Goal: Task Accomplishment & Management: Manage account settings

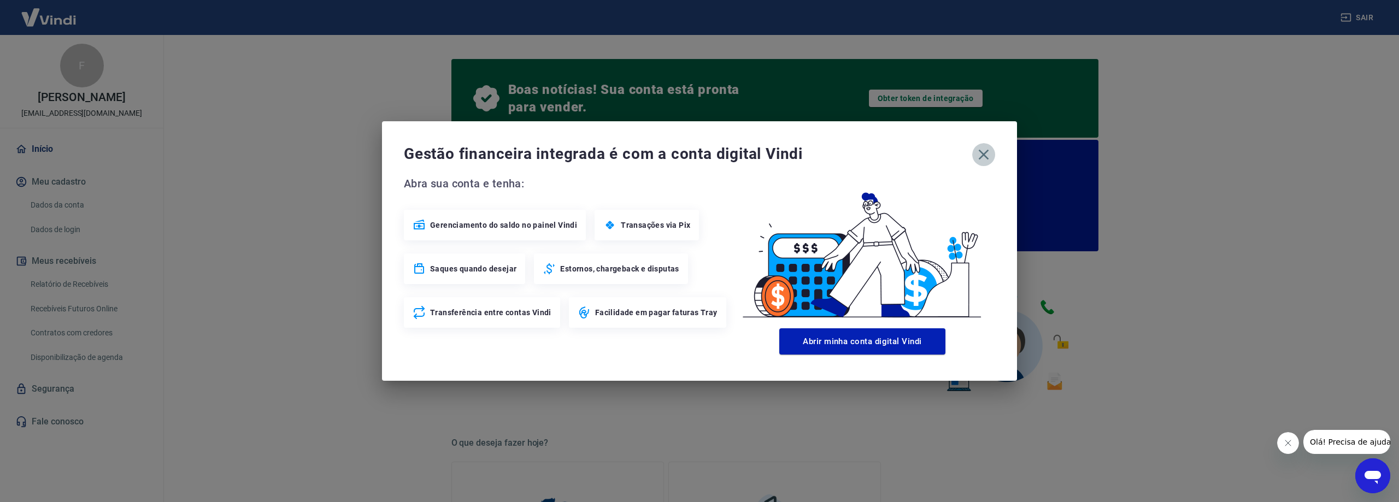
click at [984, 150] on icon "button" at bounding box center [983, 154] width 17 height 17
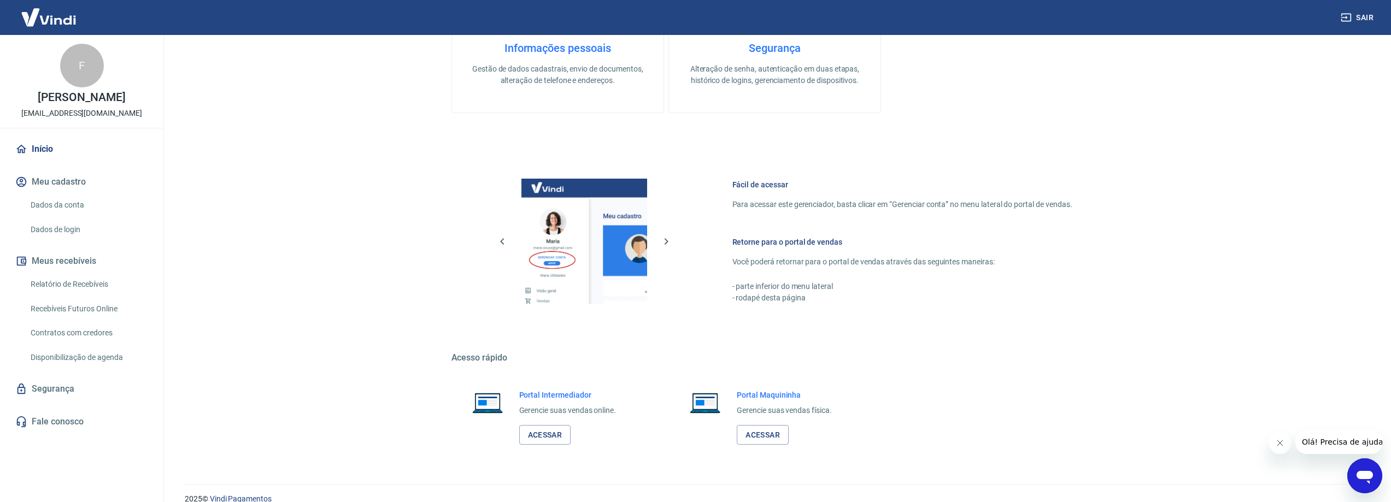
scroll to position [544, 0]
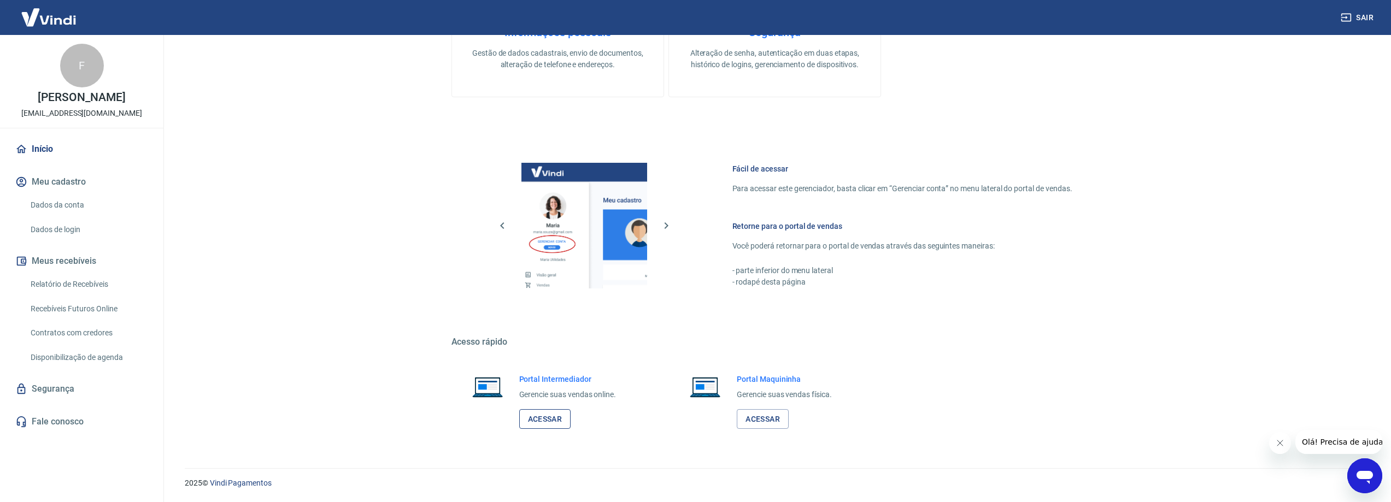
click at [540, 417] on link "Acessar" at bounding box center [545, 419] width 52 height 20
click at [554, 421] on link "Acessar" at bounding box center [545, 419] width 52 height 20
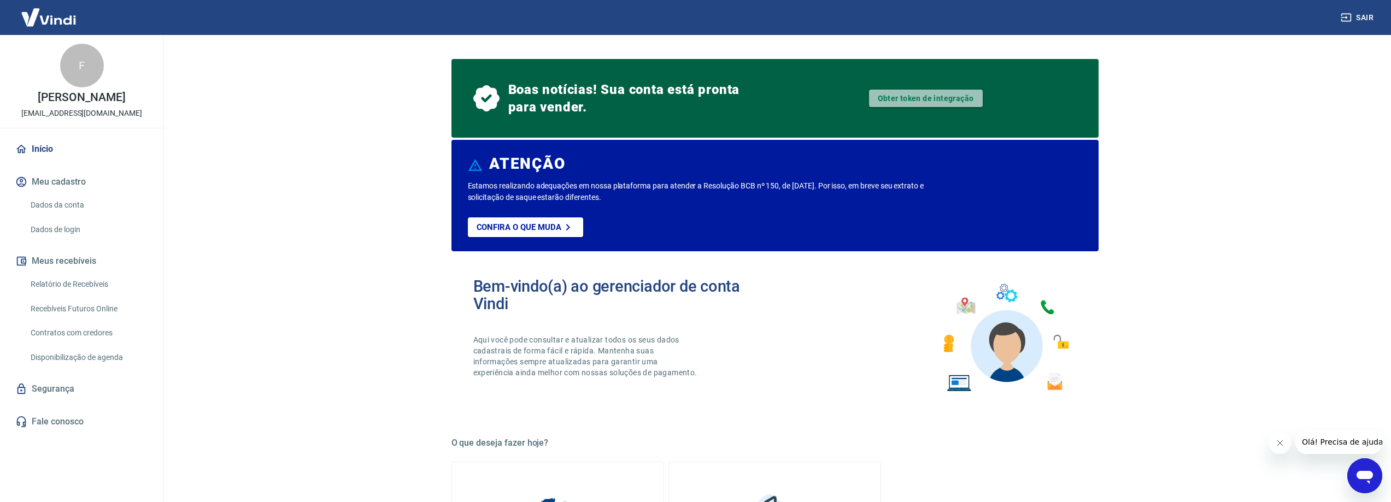
click at [911, 98] on link "Obter token de integração" at bounding box center [926, 98] width 114 height 17
click at [510, 221] on link "Confira o que muda" at bounding box center [525, 228] width 115 height 20
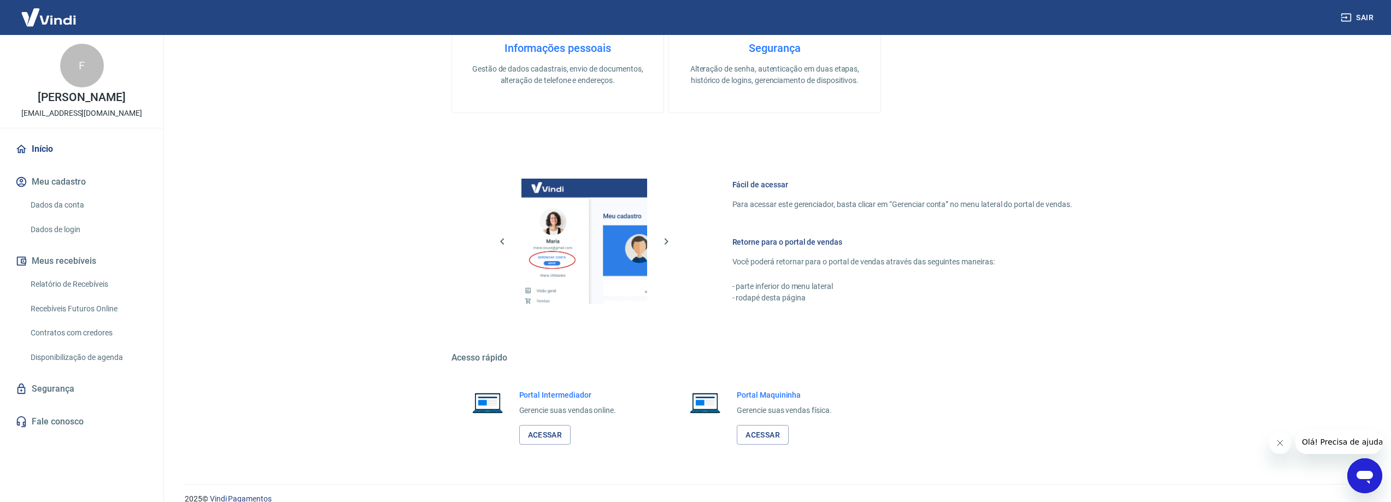
scroll to position [544, 0]
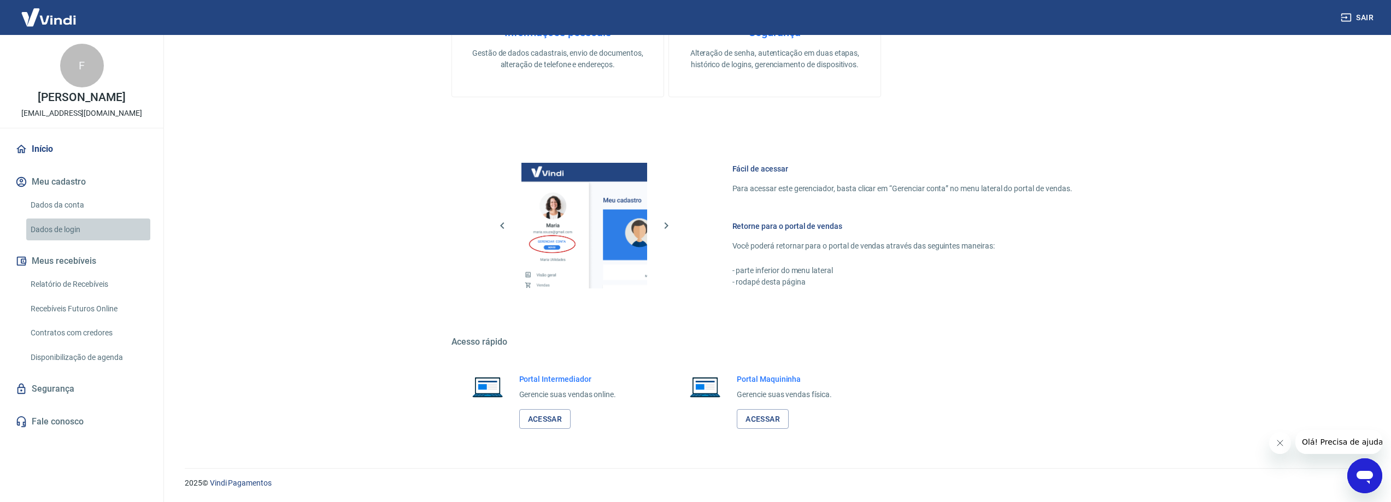
click at [53, 232] on link "Dados de login" at bounding box center [88, 230] width 124 height 22
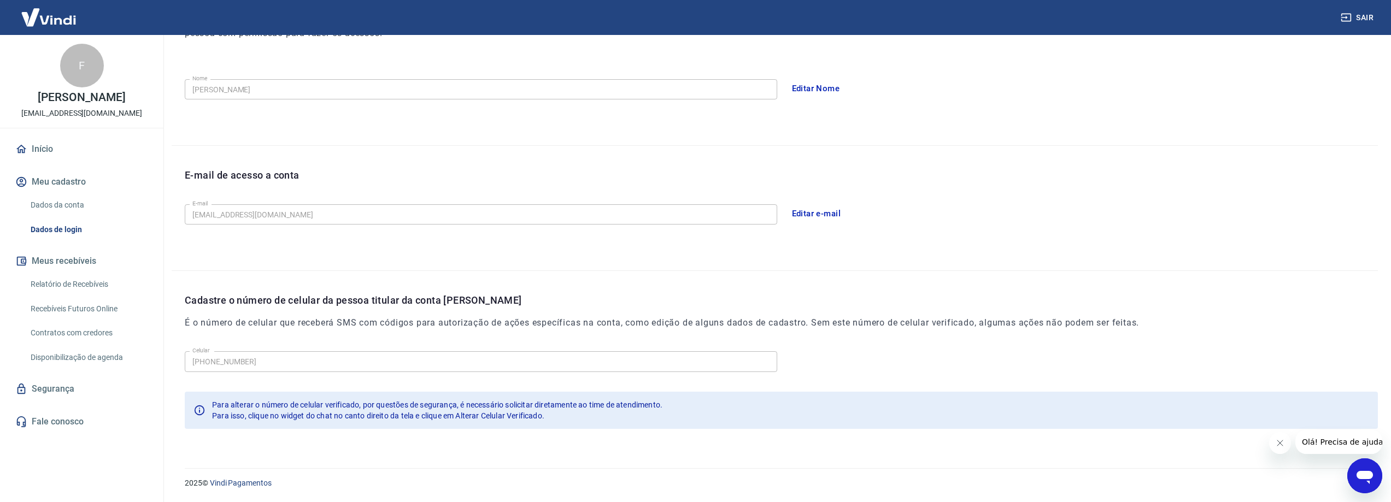
scroll to position [185, 0]
click at [53, 207] on link "Dados da conta" at bounding box center [88, 205] width 124 height 22
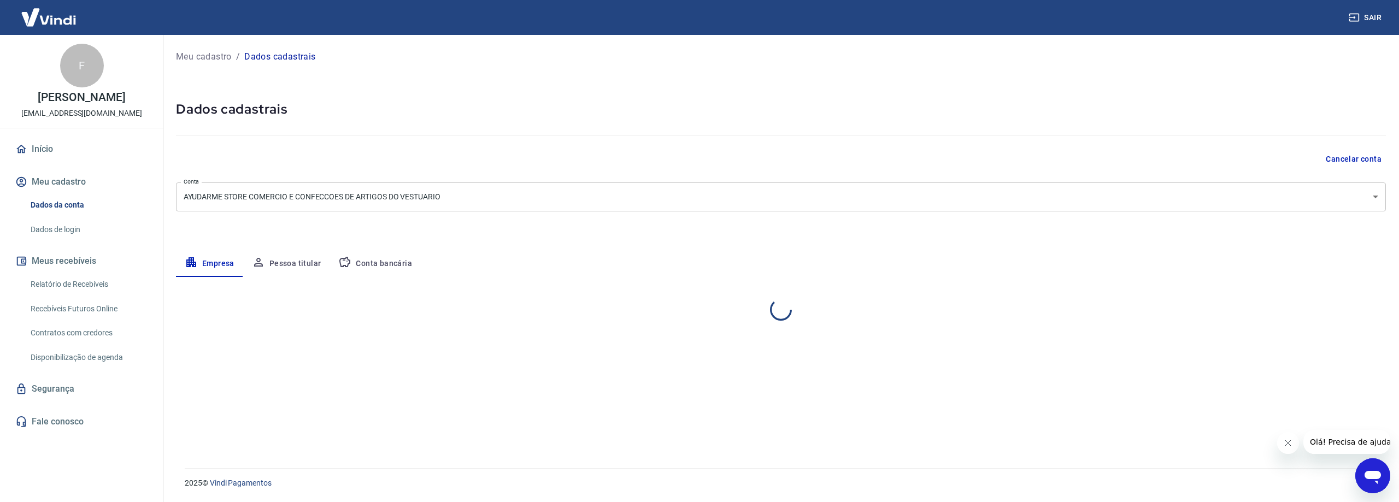
select select "SP"
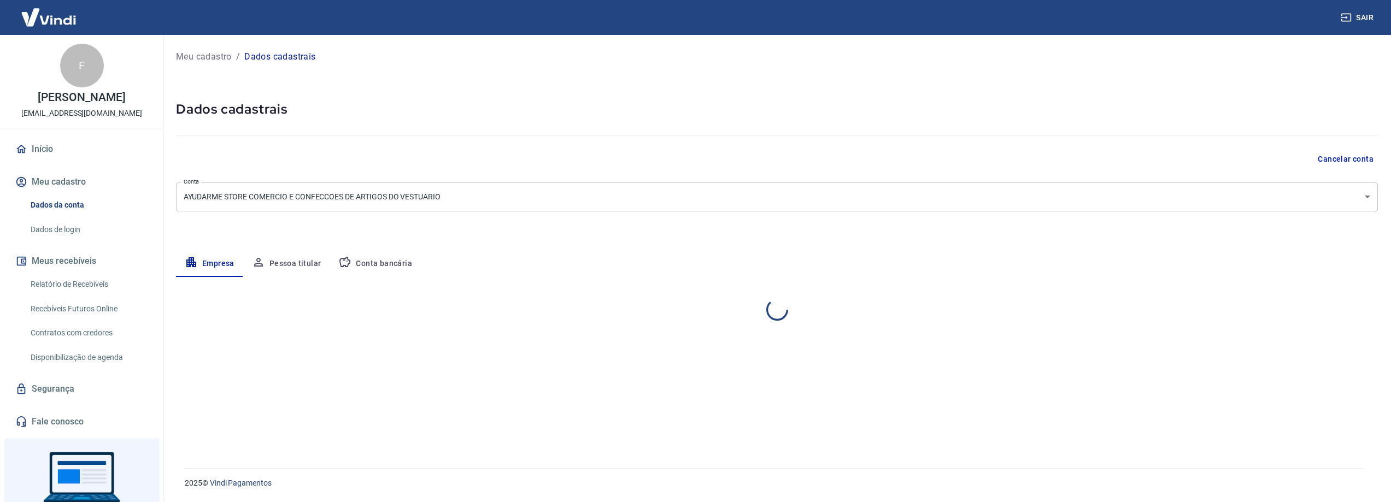
select select "SP"
